Goal: Communication & Community: Answer question/provide support

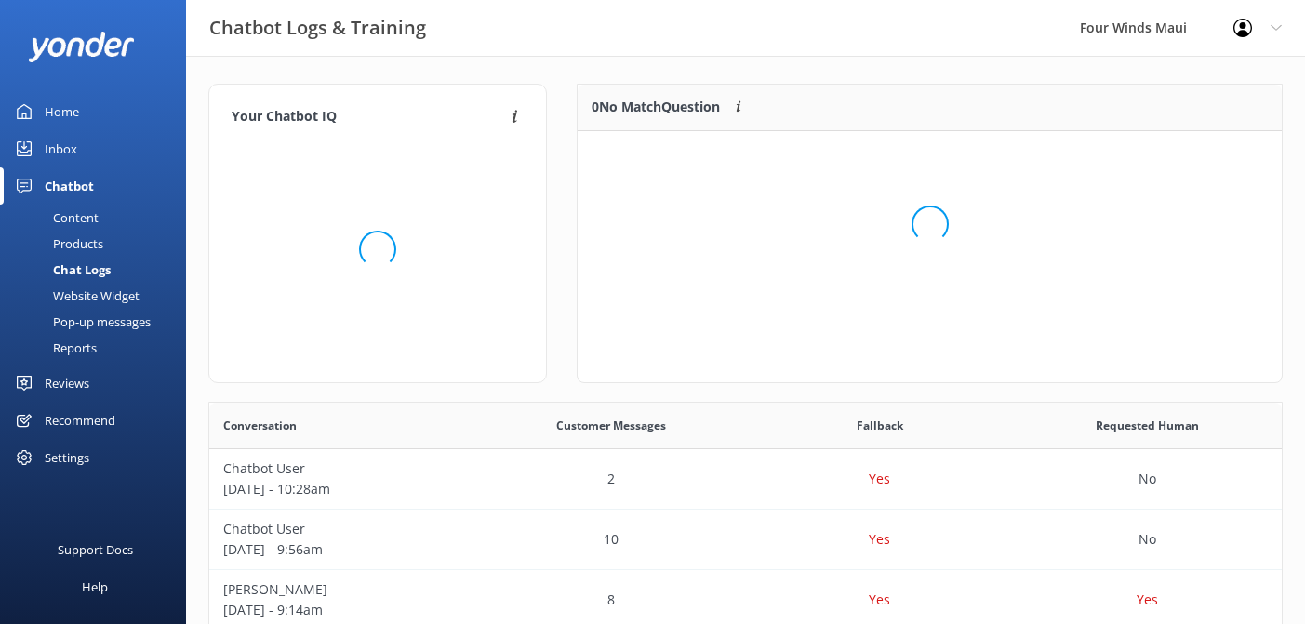
scroll to position [233, 704]
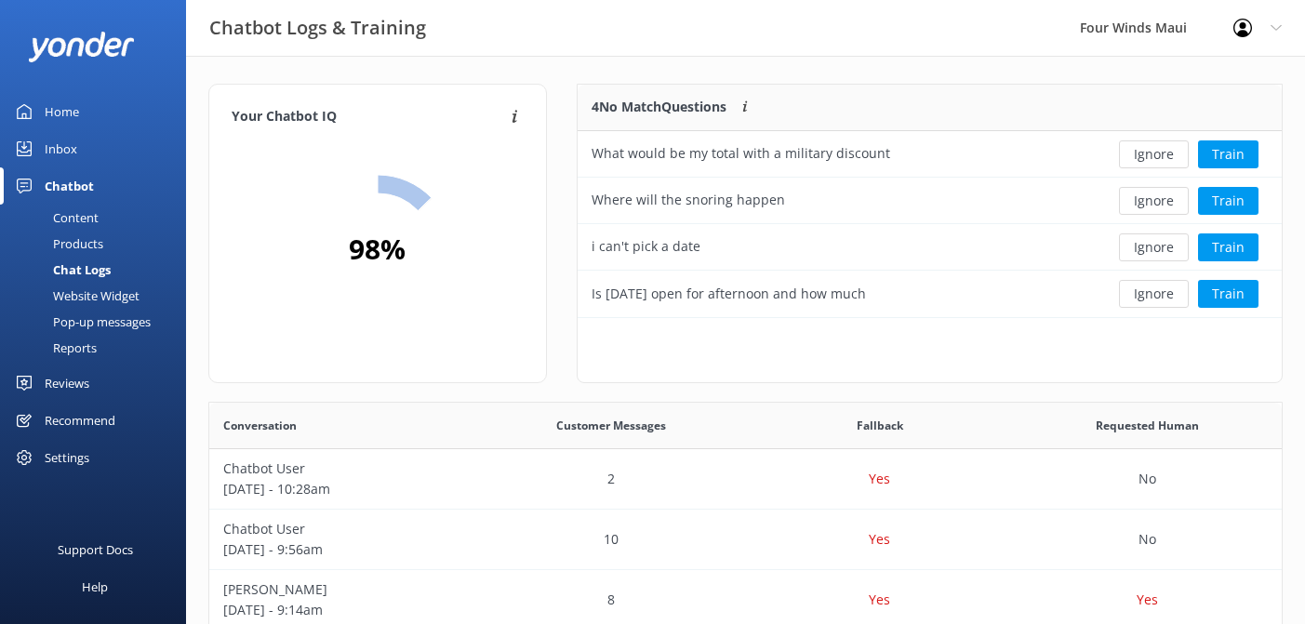
click at [68, 147] on div "Inbox" at bounding box center [61, 148] width 33 height 37
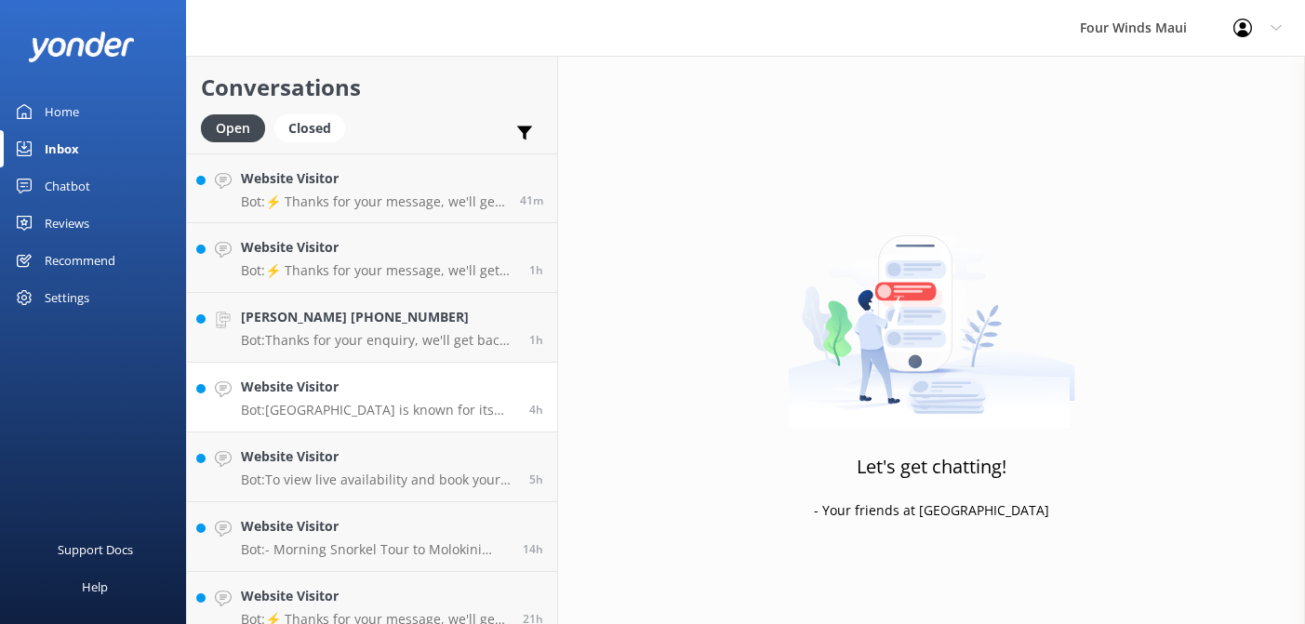
scroll to position [87, 0]
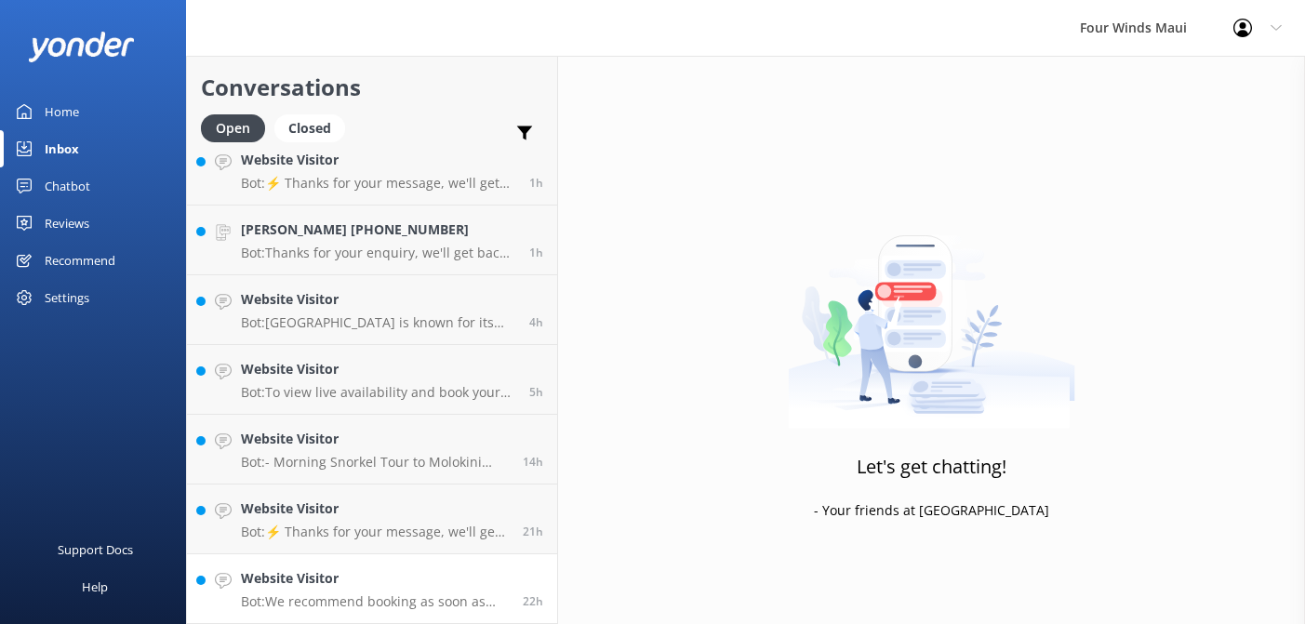
click at [479, 585] on h4 "Website Visitor" at bounding box center [375, 578] width 268 height 20
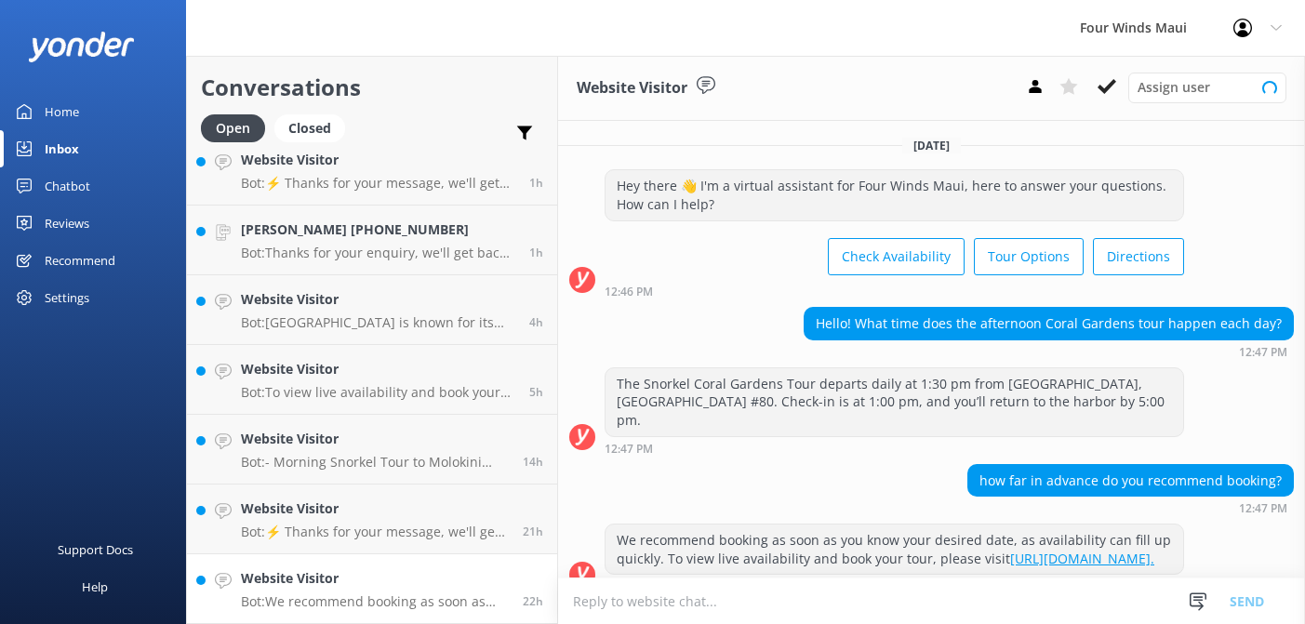
scroll to position [23, 0]
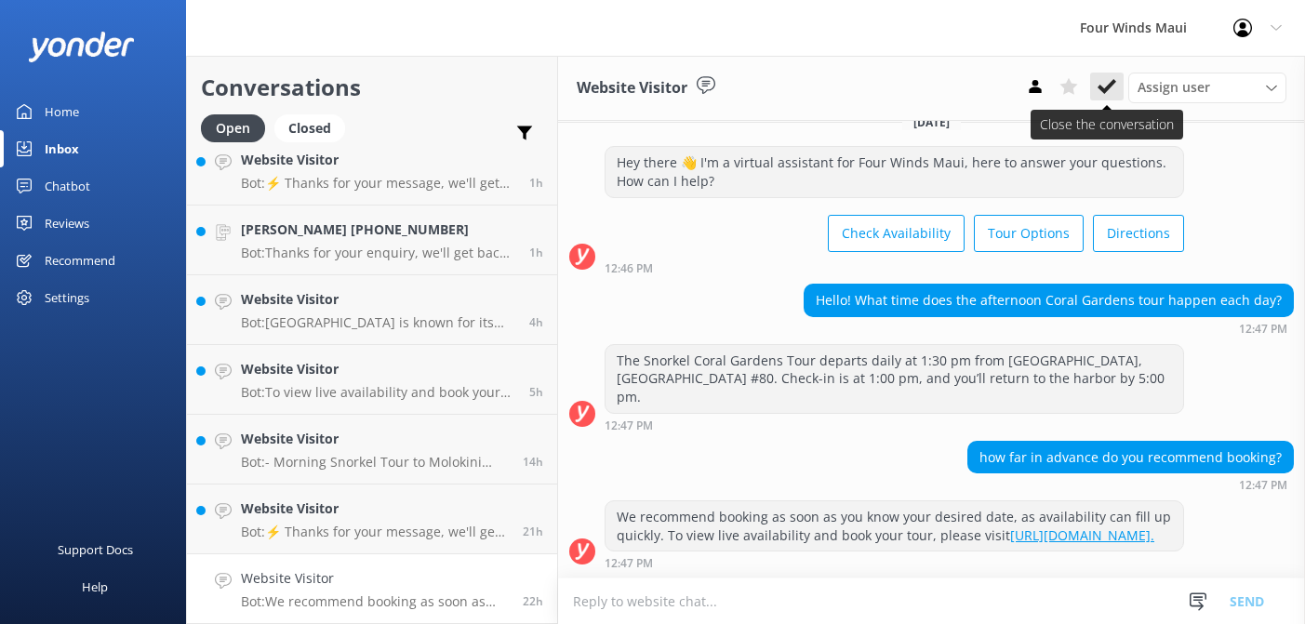
click at [1106, 90] on use at bounding box center [1107, 86] width 19 height 15
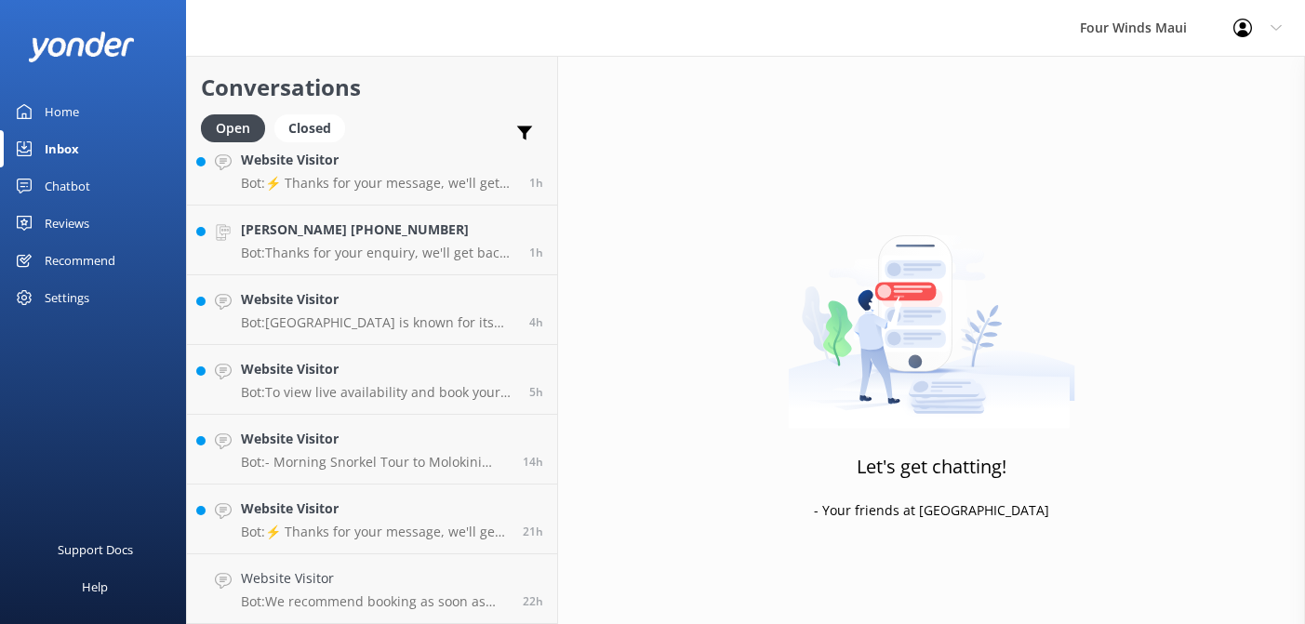
scroll to position [18, 0]
click at [394, 580] on h4 "Website Visitor" at bounding box center [375, 578] width 268 height 20
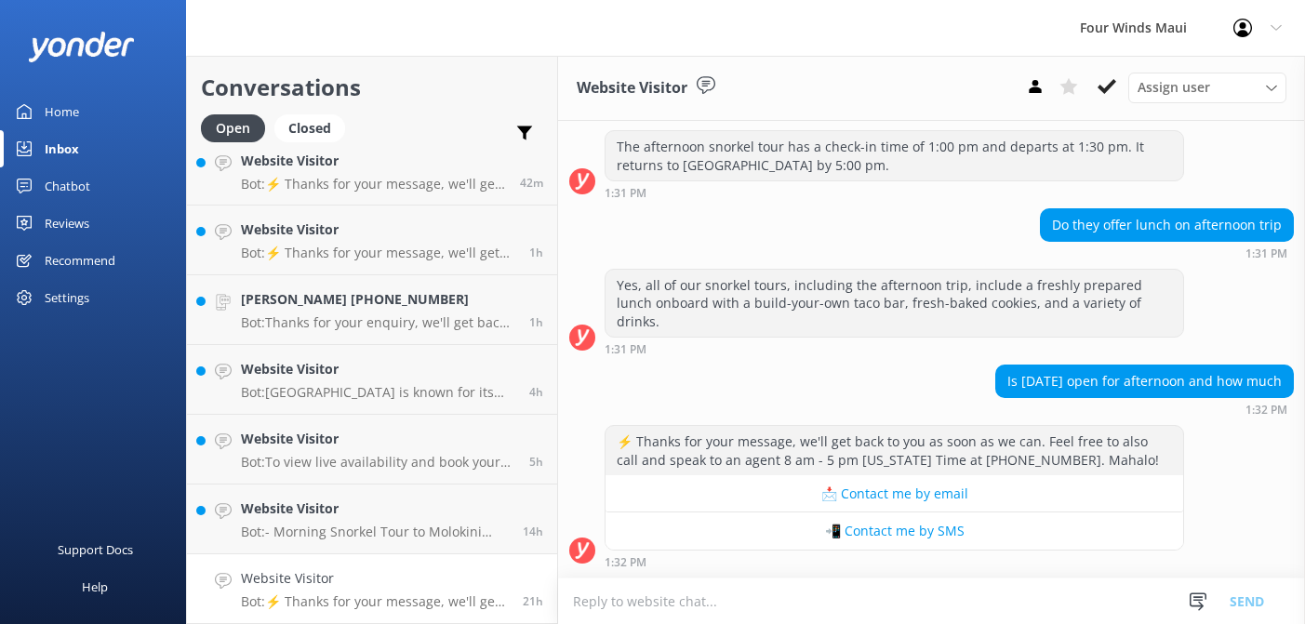
scroll to position [484, 0]
click at [1113, 87] on icon at bounding box center [1107, 86] width 19 height 19
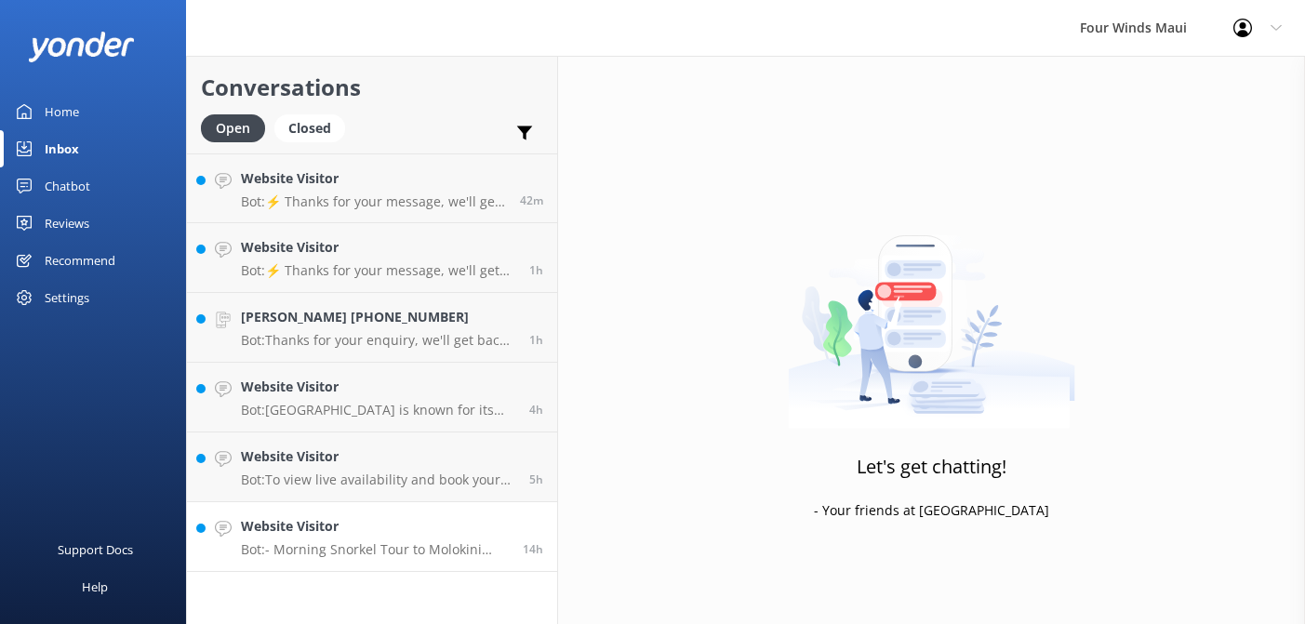
click at [321, 535] on h4 "Website Visitor" at bounding box center [375, 526] width 268 height 20
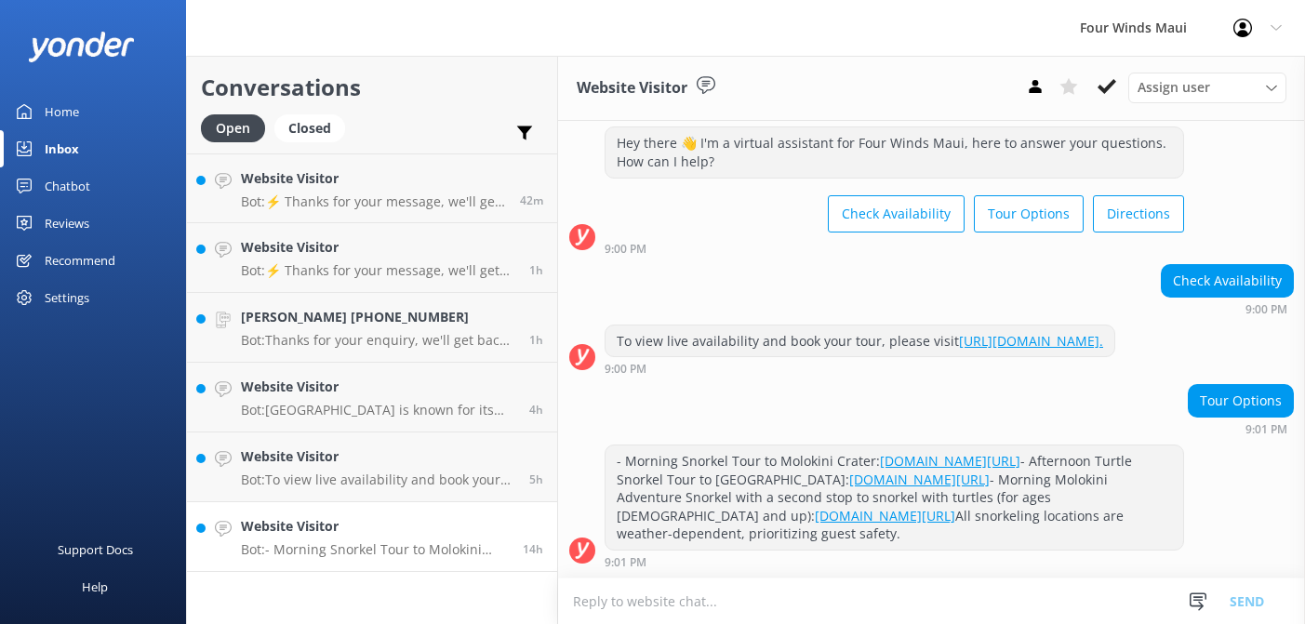
scroll to position [114, 0]
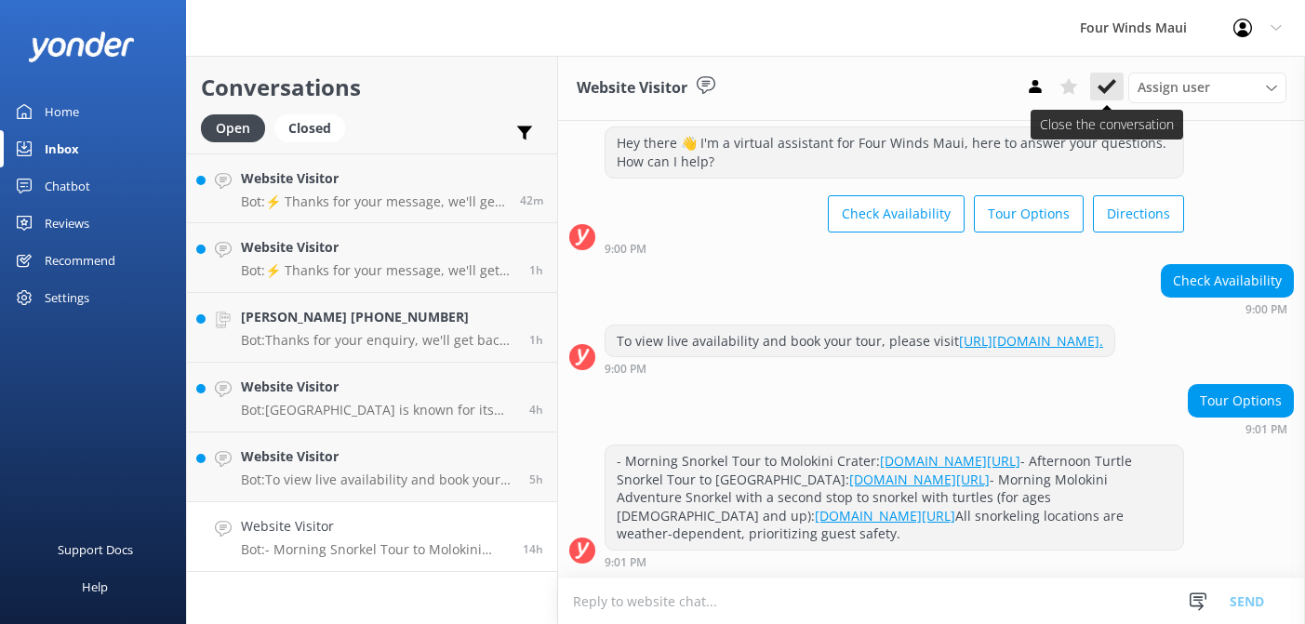
click at [1110, 87] on use at bounding box center [1107, 86] width 19 height 15
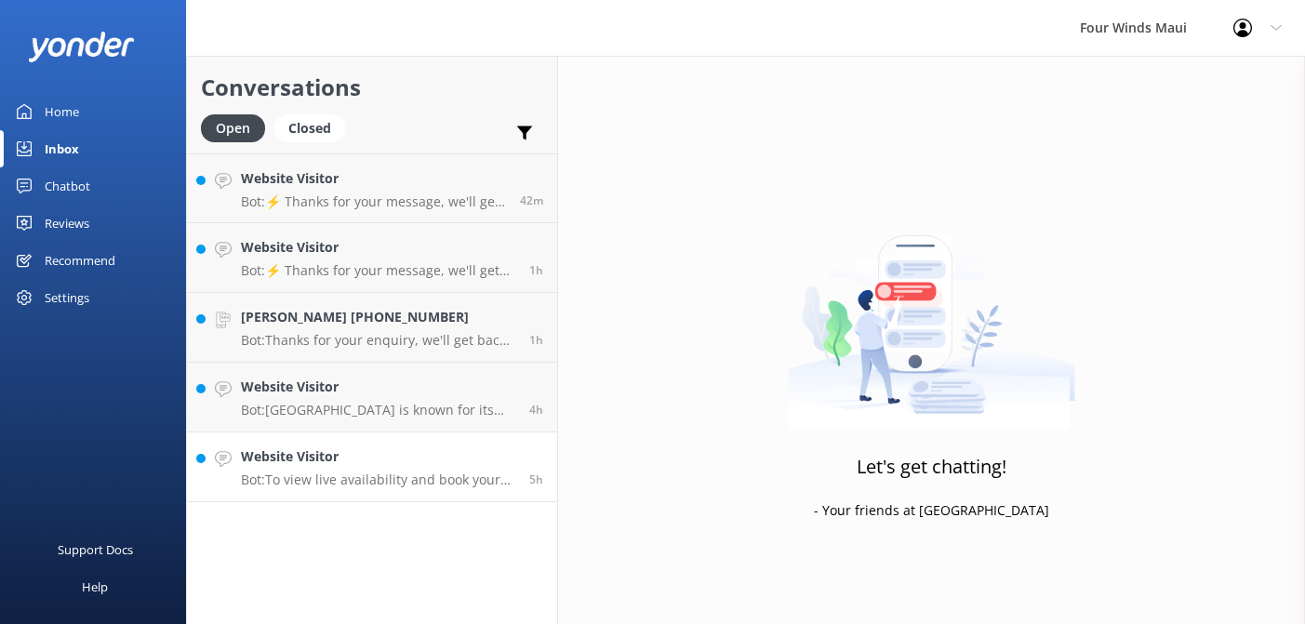
click at [357, 468] on div "Website Visitor Bot: To view live availability and book your tour, please visit…" at bounding box center [378, 467] width 274 height 41
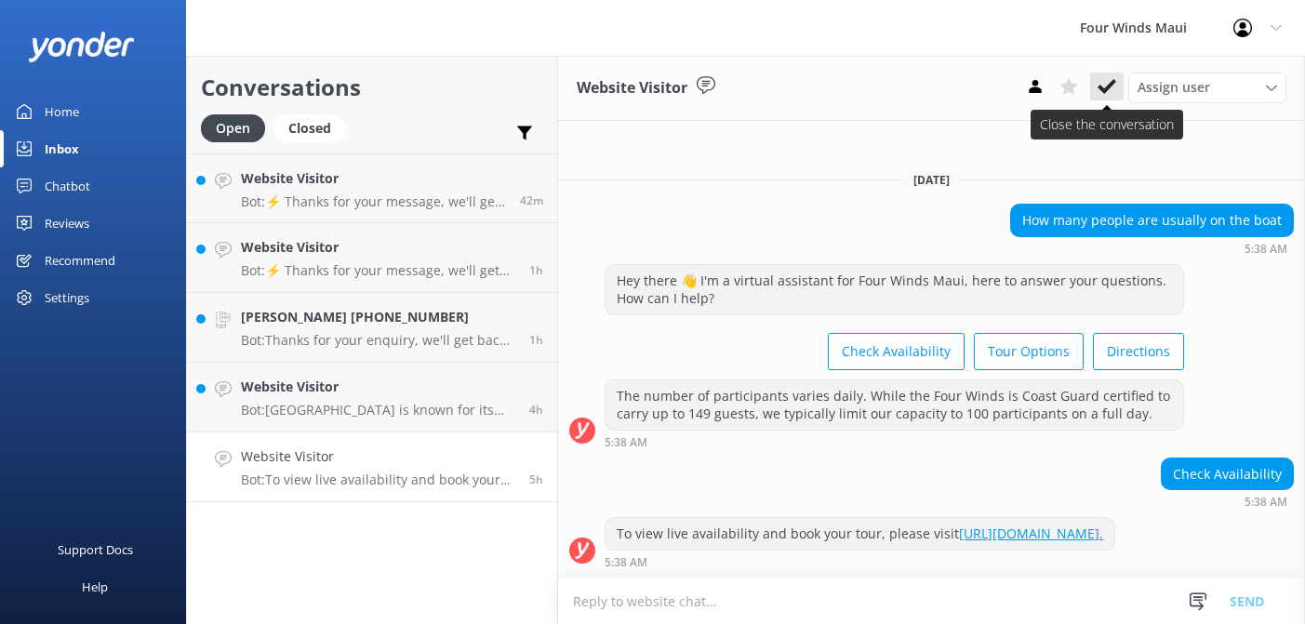
click at [1096, 94] on button at bounding box center [1106, 87] width 33 height 28
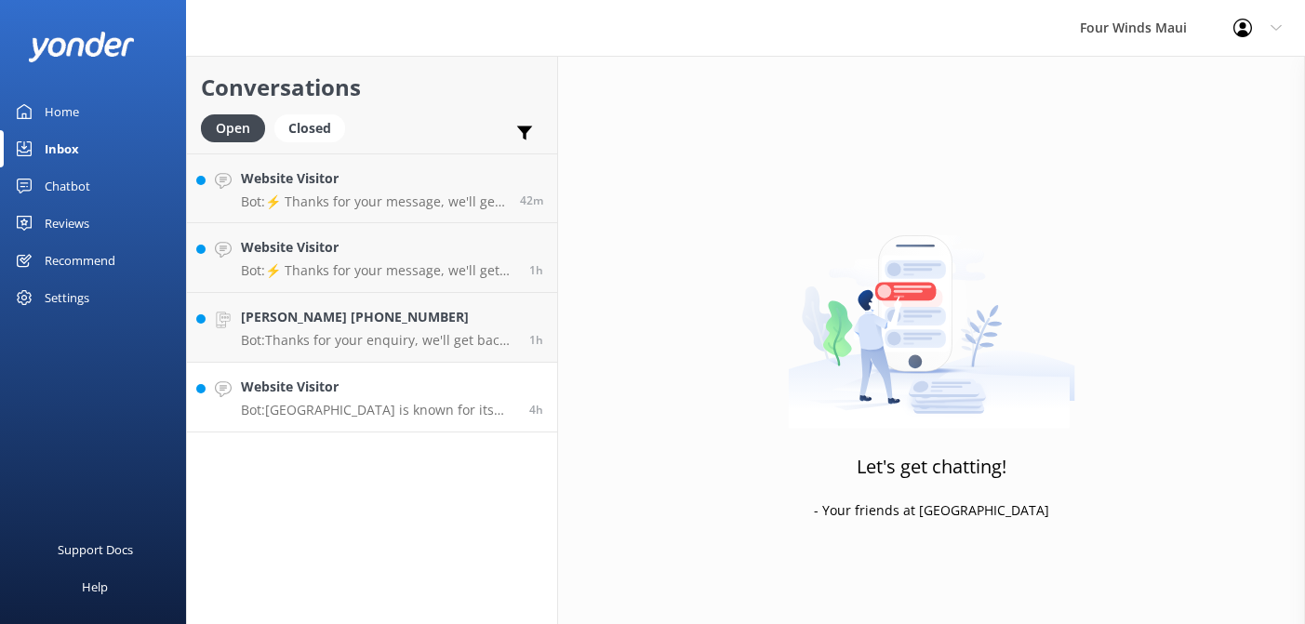
click at [330, 385] on h4 "Website Visitor" at bounding box center [378, 387] width 274 height 20
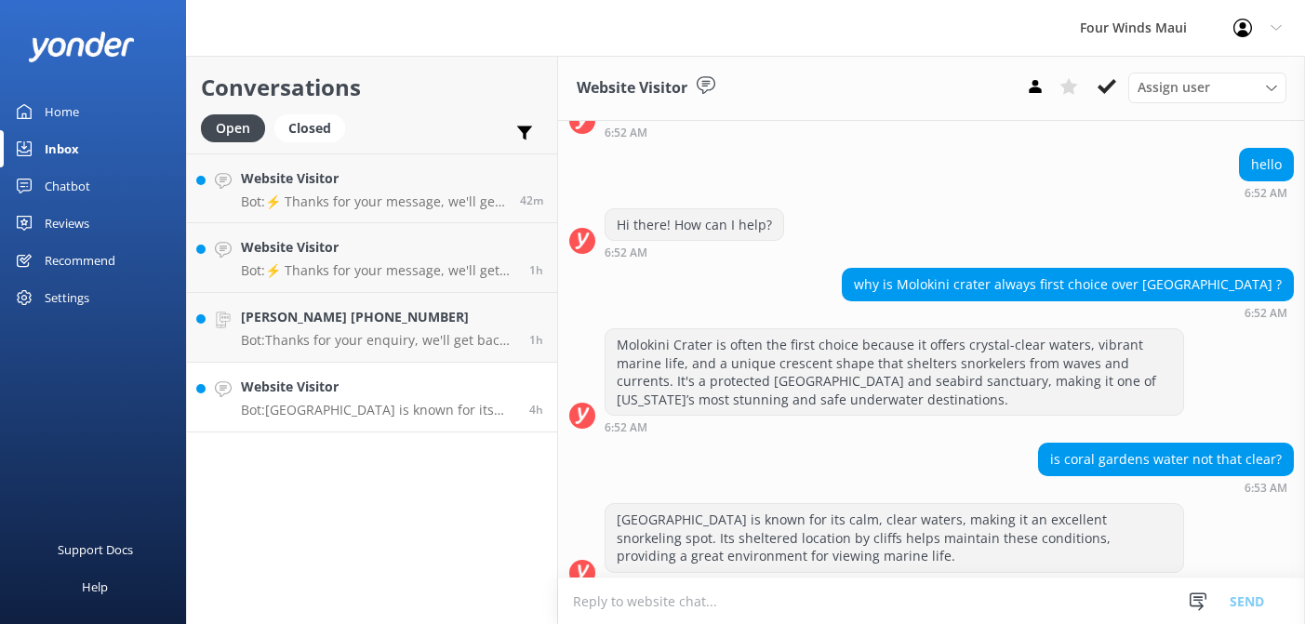
scroll to position [180, 0]
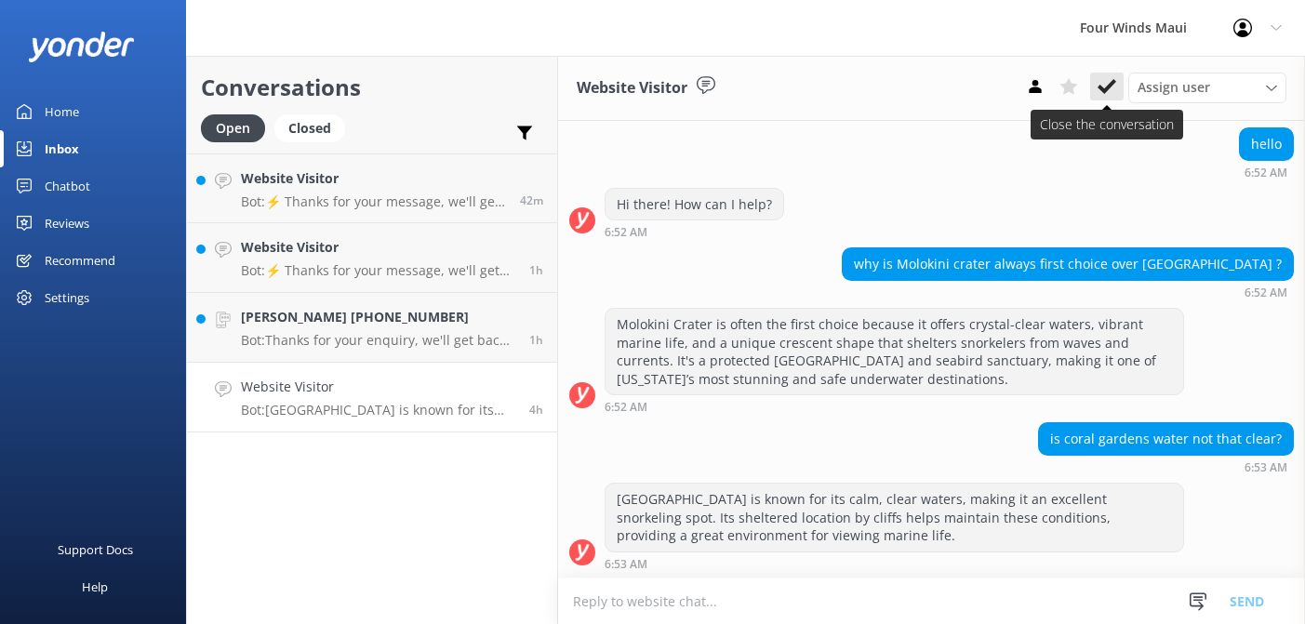
click at [1103, 90] on use at bounding box center [1107, 86] width 19 height 15
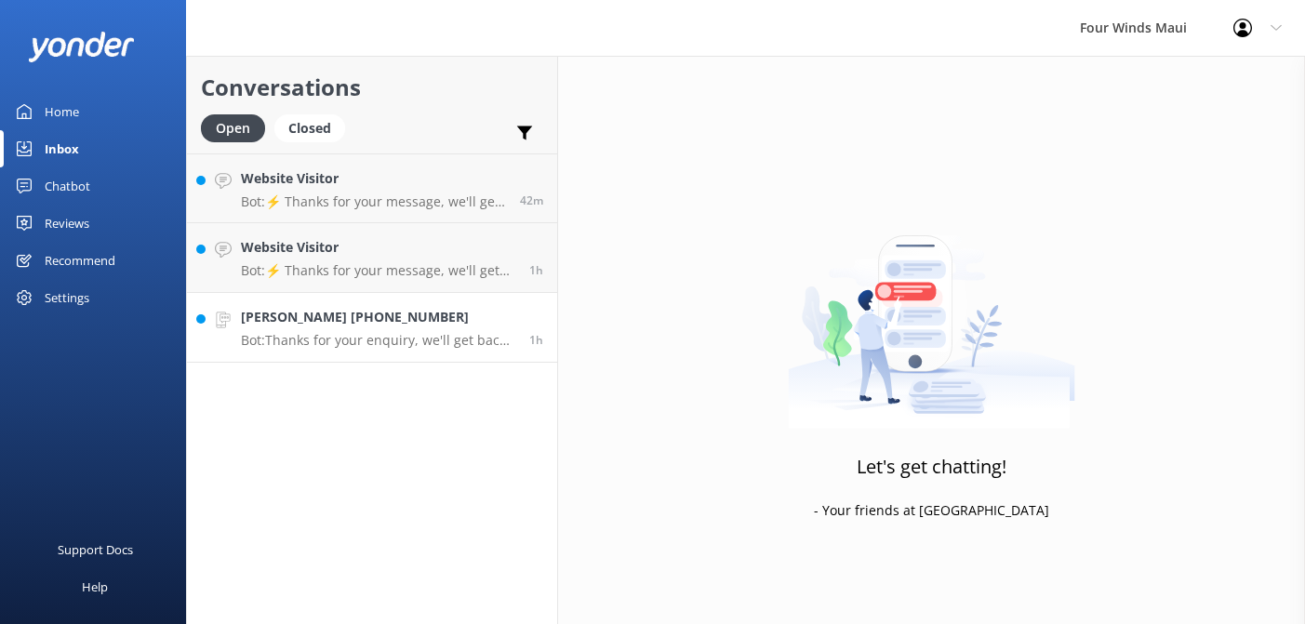
click at [298, 319] on h4 "[PERSON_NAME] [PHONE_NUMBER]" at bounding box center [378, 317] width 274 height 20
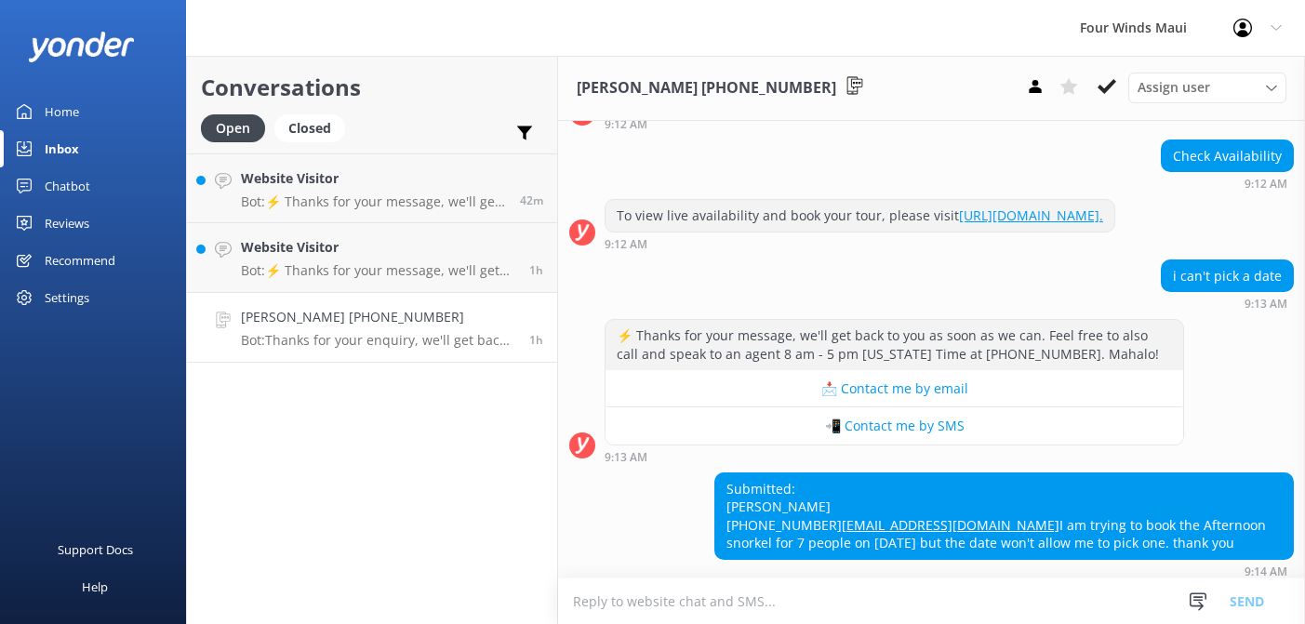
scroll to position [429, 0]
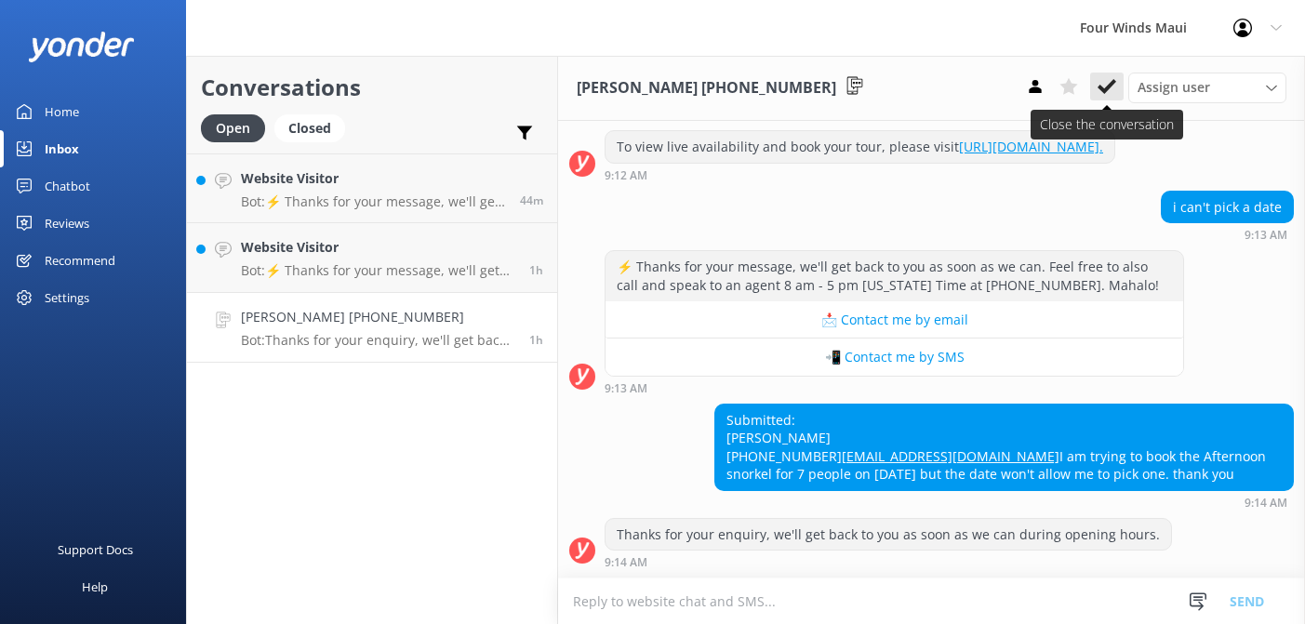
click at [1104, 90] on use at bounding box center [1107, 86] width 19 height 15
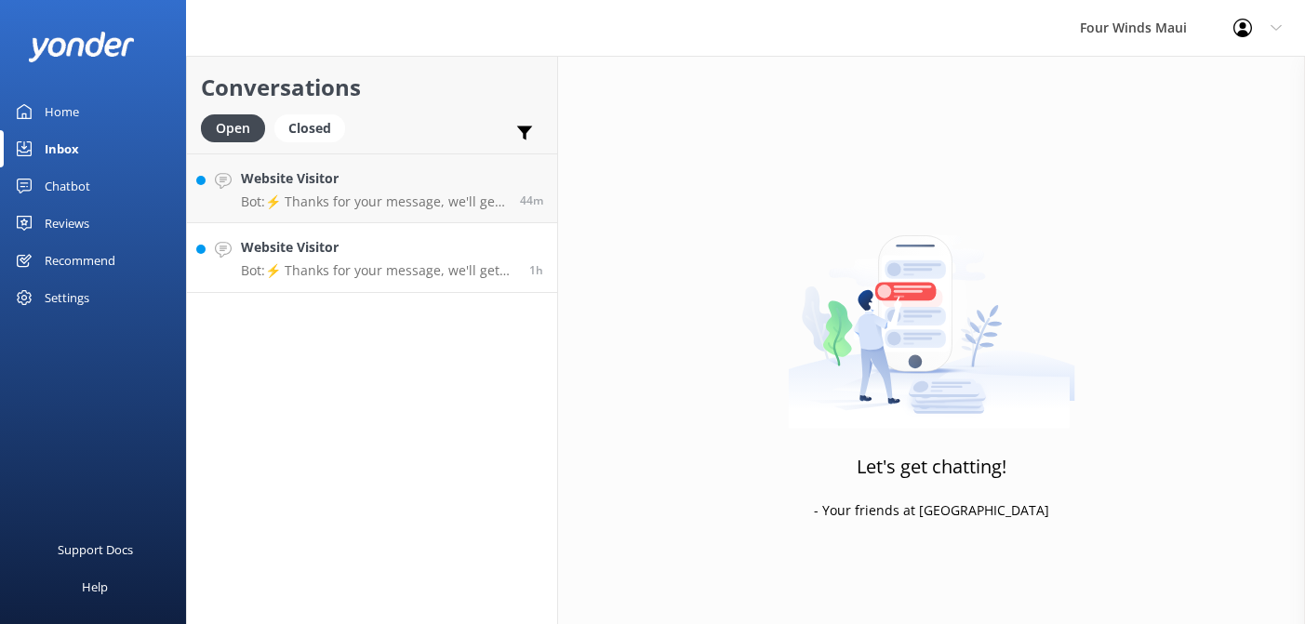
click at [367, 267] on p "Bot: ⚡ Thanks for your message, we'll get back to you as soon as we can. Feel f…" at bounding box center [378, 270] width 274 height 17
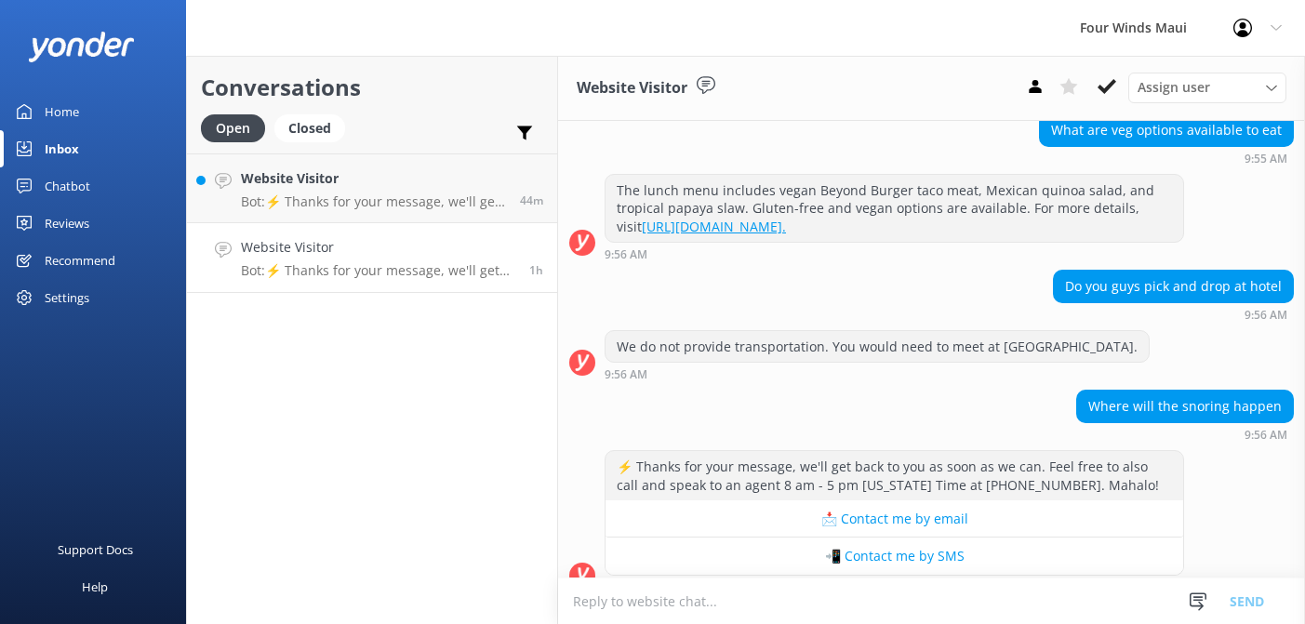
scroll to position [509, 0]
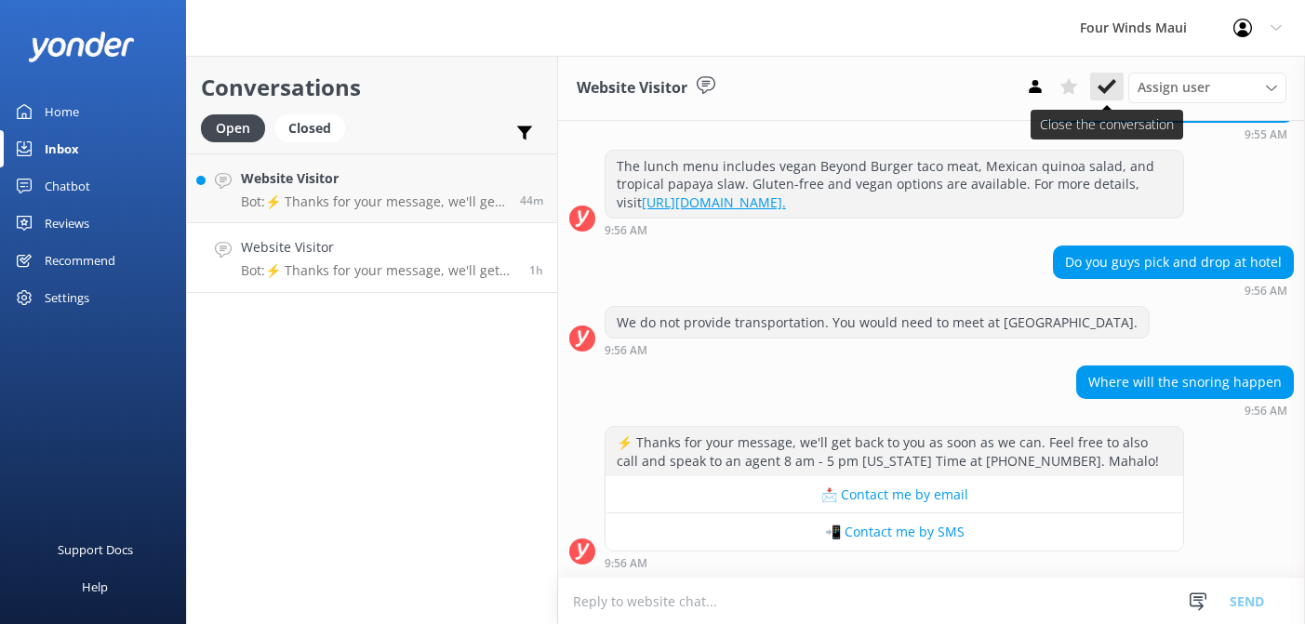
click at [1104, 78] on icon at bounding box center [1107, 86] width 19 height 19
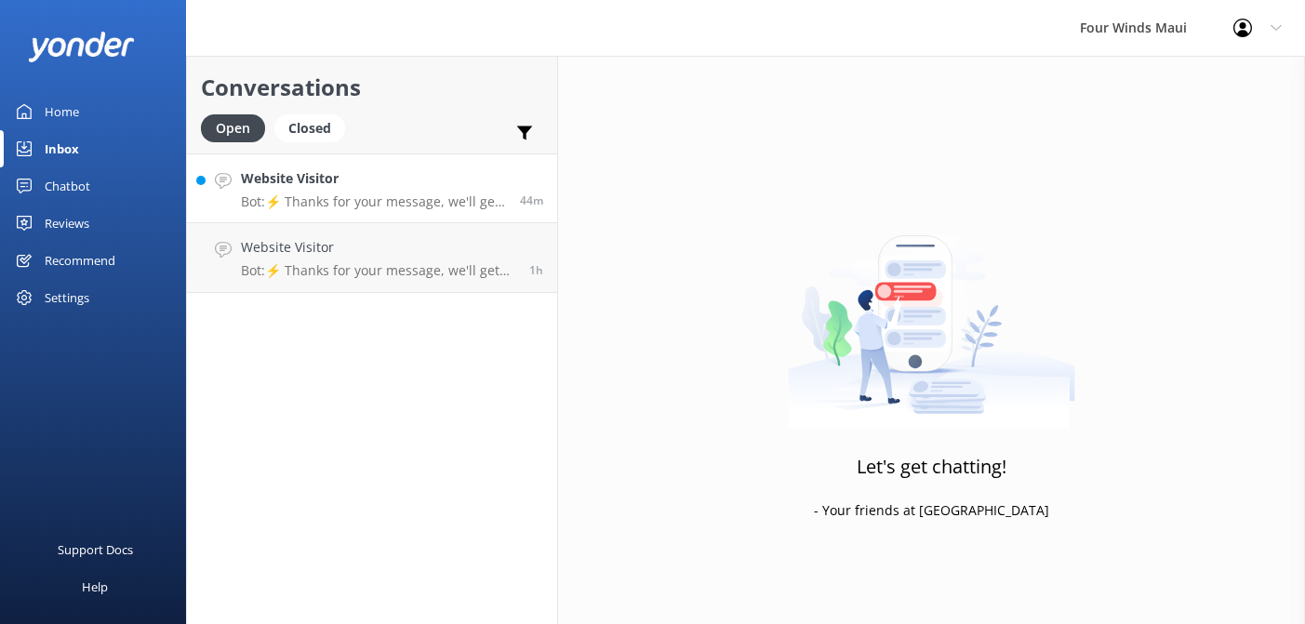
click at [267, 211] on link "Website Visitor Bot: ⚡ Thanks for your message, we'll get back to you as soon a…" at bounding box center [372, 188] width 370 height 70
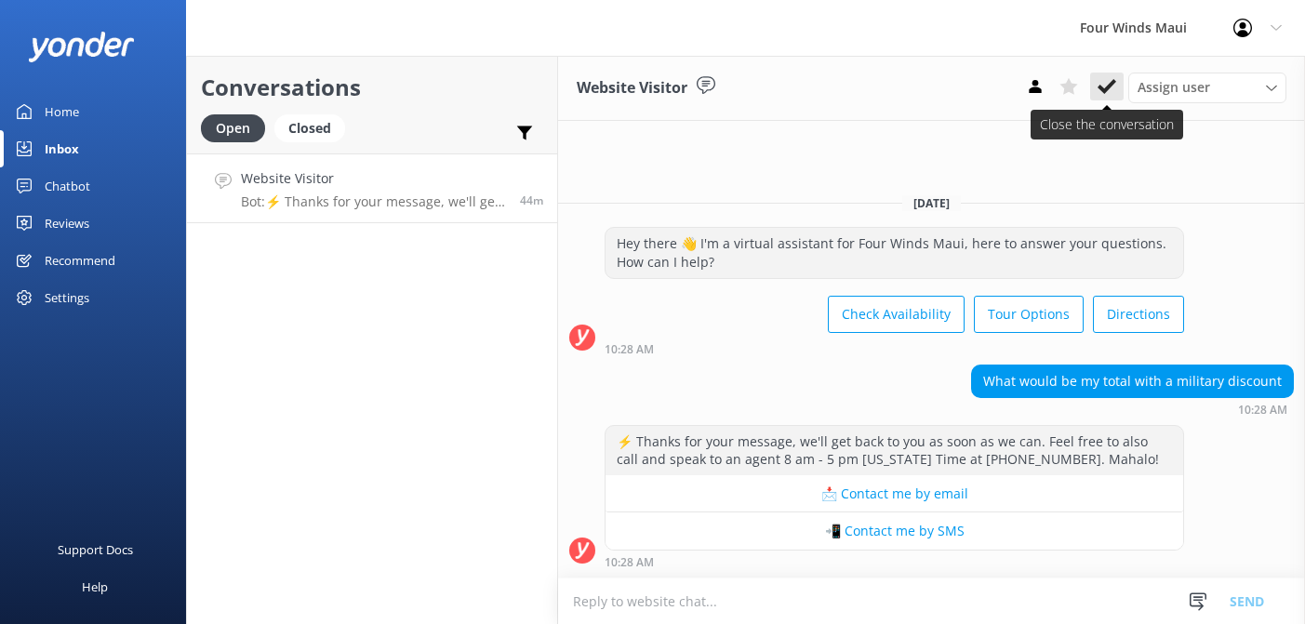
click at [1111, 98] on button at bounding box center [1106, 87] width 33 height 28
